Goal: Task Accomplishment & Management: Manage account settings

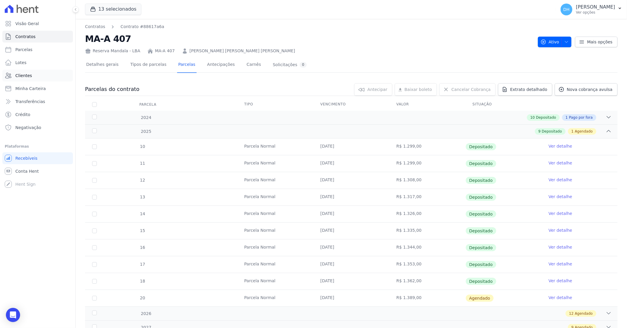
click at [41, 73] on link "Clientes" at bounding box center [37, 76] width 71 height 12
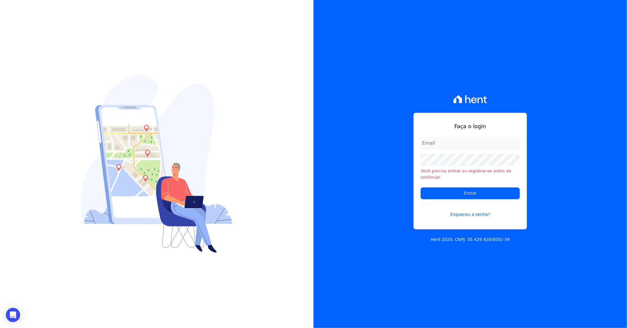
type input "[PERSON_NAME][EMAIL_ADDRESS][DOMAIN_NAME]"
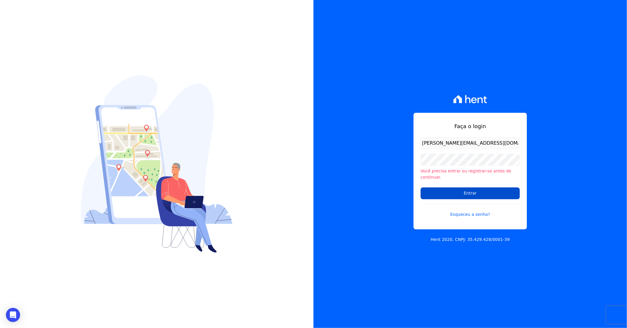
click at [471, 192] on input "Entrar" at bounding box center [470, 194] width 99 height 12
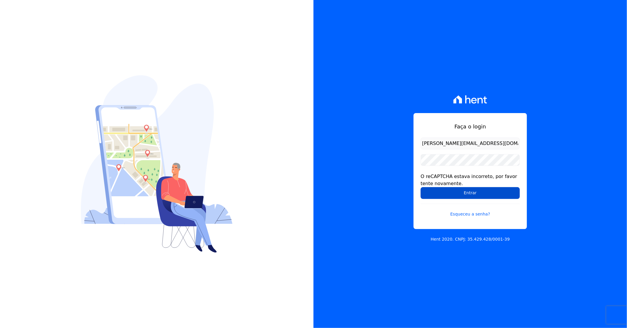
click at [462, 196] on input "Entrar" at bounding box center [470, 193] width 99 height 12
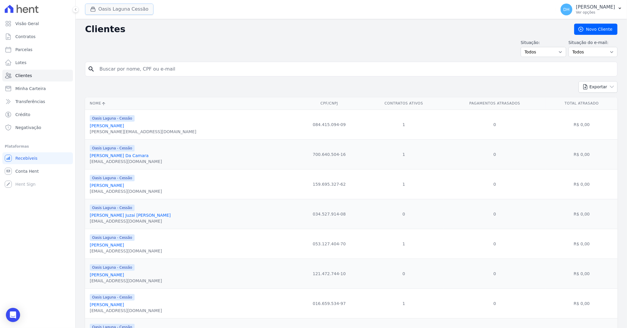
click at [113, 12] on button "Oasis Laguna Cessão" at bounding box center [119, 9] width 69 height 11
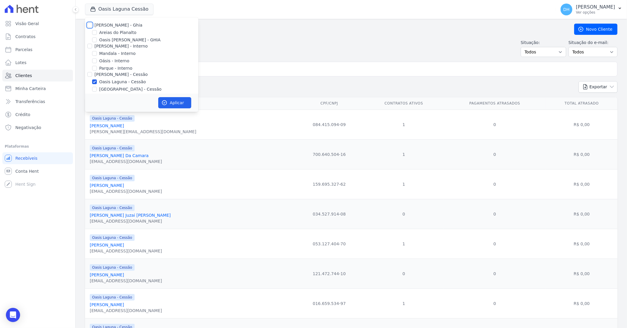
click at [90, 26] on input "[PERSON_NAME] - Ghia" at bounding box center [89, 25] width 5 height 5
checkbox input "true"
click at [90, 45] on input "[PERSON_NAME] - Interno" at bounding box center [89, 46] width 5 height 5
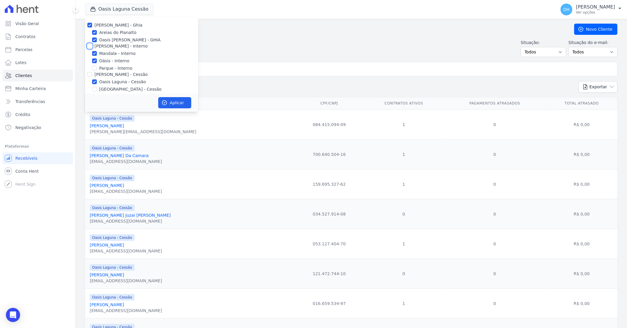
checkbox input "true"
click at [92, 75] on input "[PERSON_NAME] - Cessão" at bounding box center [89, 74] width 5 height 5
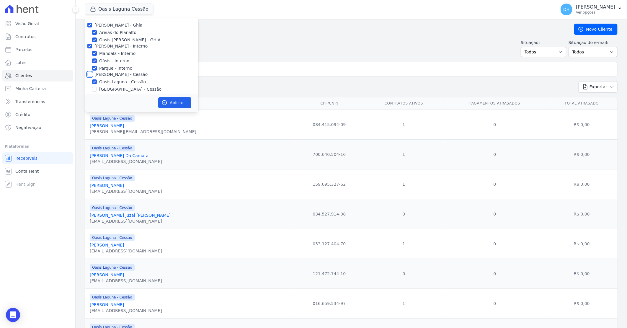
checkbox input "true"
click at [88, 49] on input "Celina Guimaraes - LBA" at bounding box center [89, 48] width 5 height 5
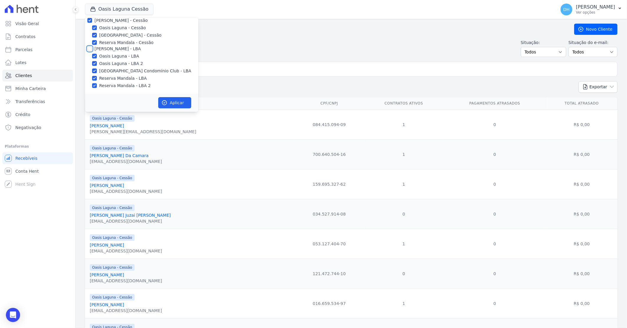
checkbox input "true"
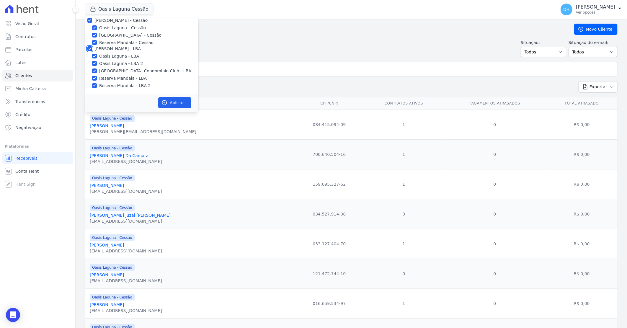
checkbox input "true"
click at [174, 105] on button "Aplicar" at bounding box center [174, 102] width 33 height 11
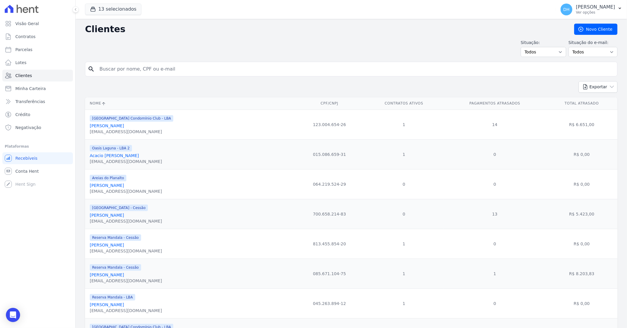
click at [133, 68] on input "search" at bounding box center [355, 69] width 519 height 12
type input "robson"
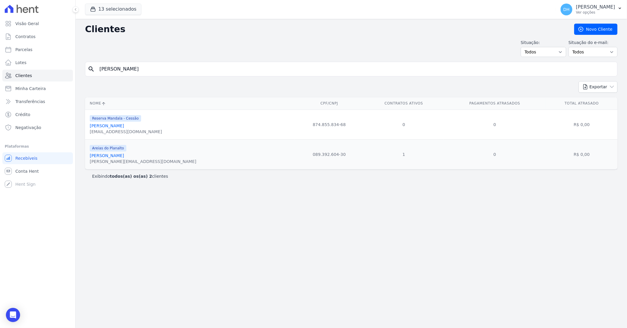
click at [122, 158] on link "Robson Silva De Melo" at bounding box center [107, 155] width 34 height 5
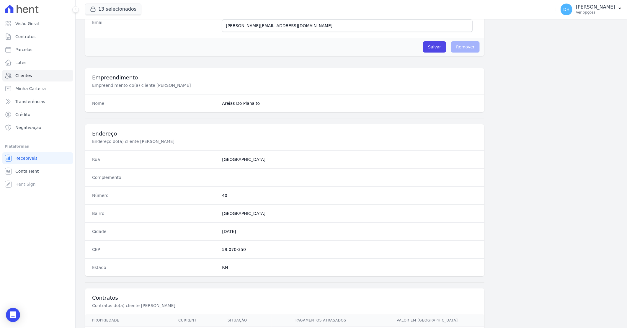
scroll to position [225, 0]
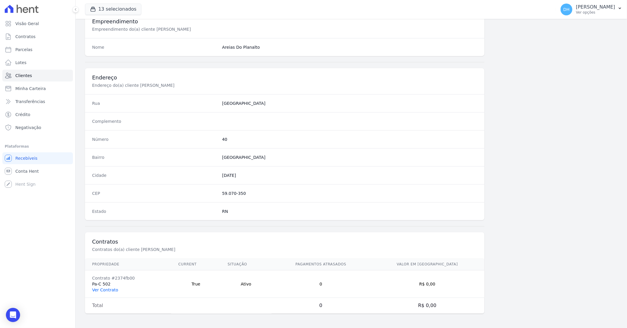
click at [110, 291] on link "Ver Contrato" at bounding box center [105, 290] width 26 height 5
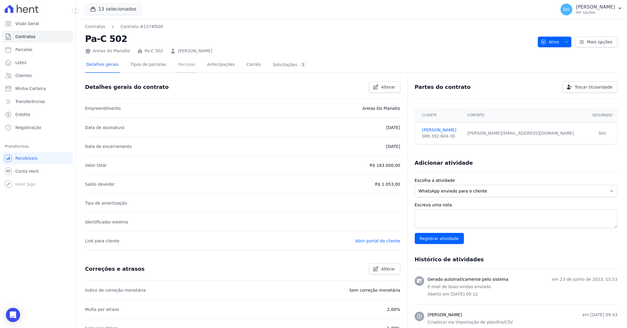
click at [178, 65] on link "Parcelas" at bounding box center [186, 65] width 19 height 16
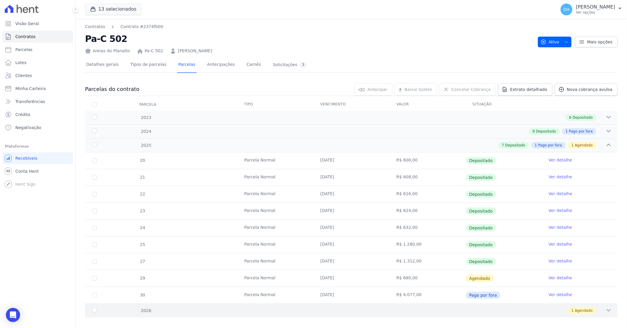
click at [471, 308] on div "1 Agendado" at bounding box center [378, 310] width 468 height 6
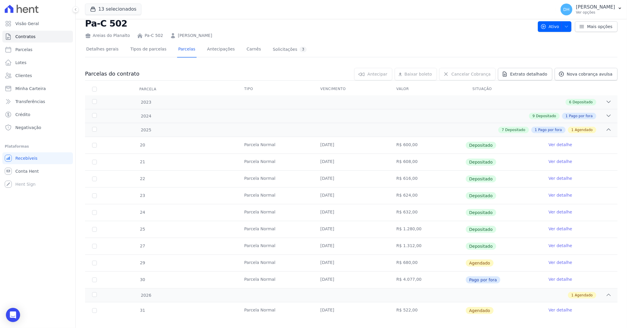
scroll to position [24, 0]
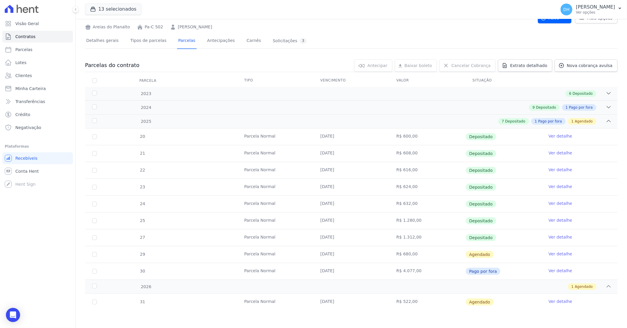
click at [551, 254] on link "Ver detalhe" at bounding box center [561, 254] width 24 height 6
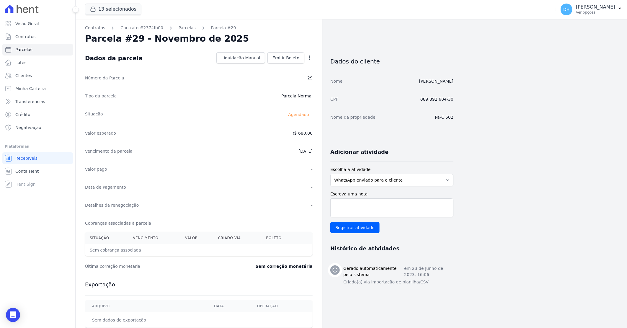
click at [311, 57] on icon "button" at bounding box center [310, 58] width 6 height 6
click at [284, 66] on link "Alterar" at bounding box center [284, 66] width 52 height 11
click at [302, 132] on input "680.0" at bounding box center [284, 132] width 57 height 12
type input "664.0"
click at [276, 152] on input "2025-11-30" at bounding box center [289, 150] width 47 height 12
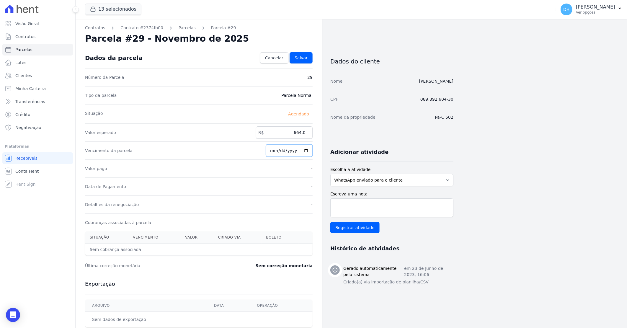
type input "2025-11-29"
type input "2025-09-29"
click at [284, 183] on div "Data de Pagamento -" at bounding box center [199, 186] width 228 height 18
click at [296, 61] on link "Salvar" at bounding box center [301, 57] width 23 height 11
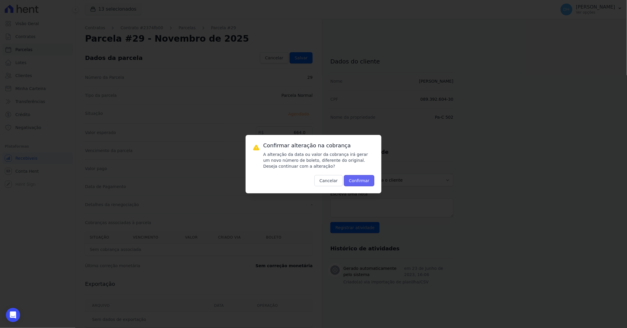
click at [364, 180] on button "Confirmar" at bounding box center [359, 180] width 31 height 11
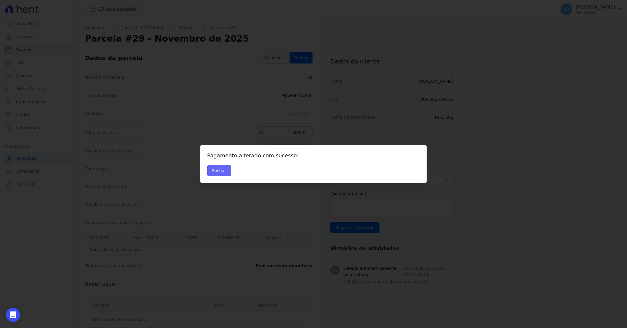
click at [219, 173] on button "Fechar" at bounding box center [219, 170] width 24 height 11
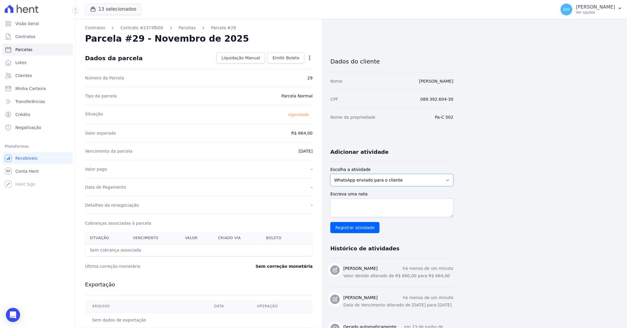
click at [371, 180] on select "WhatsApp enviado para o cliente Adicionar um comentário Ligação feita para o cl…" at bounding box center [391, 180] width 123 height 12
select select "note"
click at [330, 174] on select "WhatsApp enviado para o cliente Adicionar um comentário Ligação feita para o cl…" at bounding box center [391, 180] width 123 height 12
click at [350, 204] on textarea "Escreva uma nota" at bounding box center [391, 207] width 123 height 19
type textarea "Parcela de Nov/25 antecipada com desconto em Set/25"
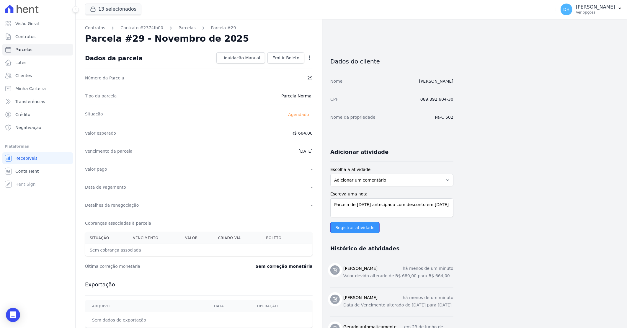
click at [364, 229] on input "Registrar atividade" at bounding box center [354, 227] width 49 height 11
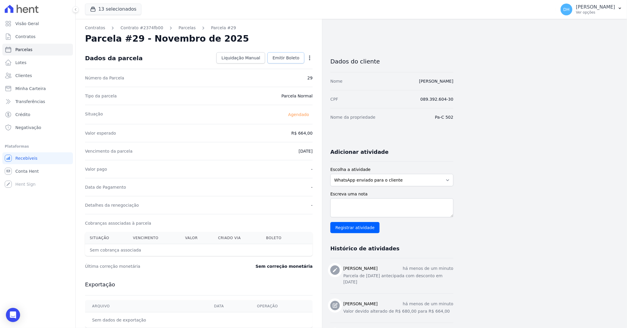
click at [289, 57] on span "Emitir Boleto" at bounding box center [286, 58] width 27 height 6
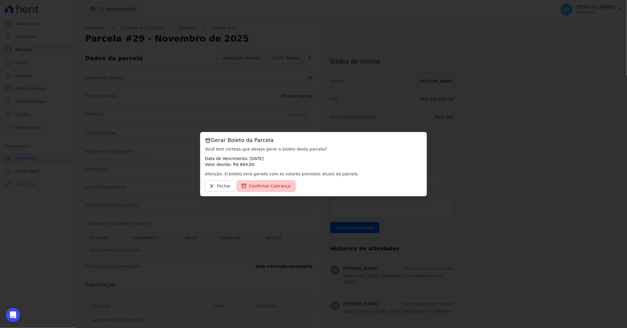
click at [266, 185] on span "Confirmar Cobrança" at bounding box center [270, 186] width 42 height 6
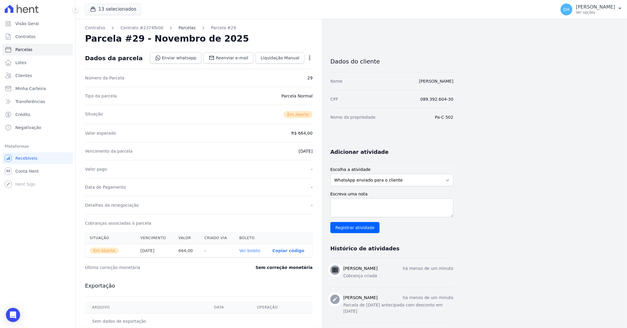
click at [180, 27] on link "Parcelas" at bounding box center [187, 28] width 17 height 6
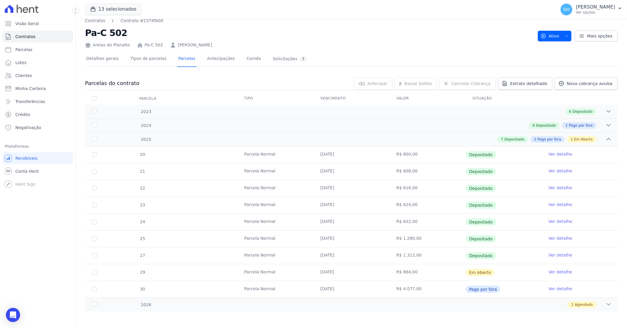
scroll to position [7, 0]
click at [549, 270] on link "Ver detalhe" at bounding box center [561, 271] width 24 height 6
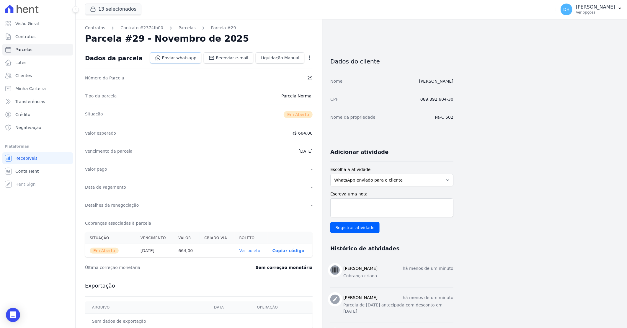
click at [183, 61] on link "Enviar whatsapp" at bounding box center [176, 57] width 52 height 11
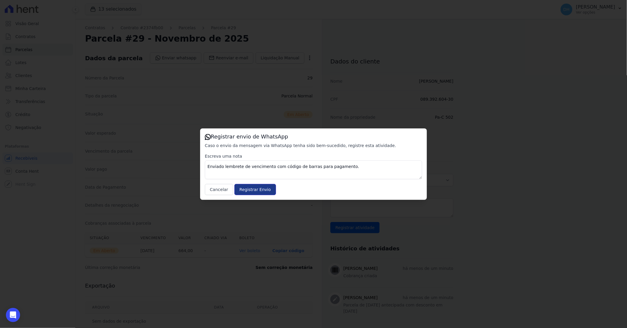
click at [257, 185] on input "Registrar Envio" at bounding box center [254, 189] width 41 height 11
